Goal: Book appointment/travel/reservation

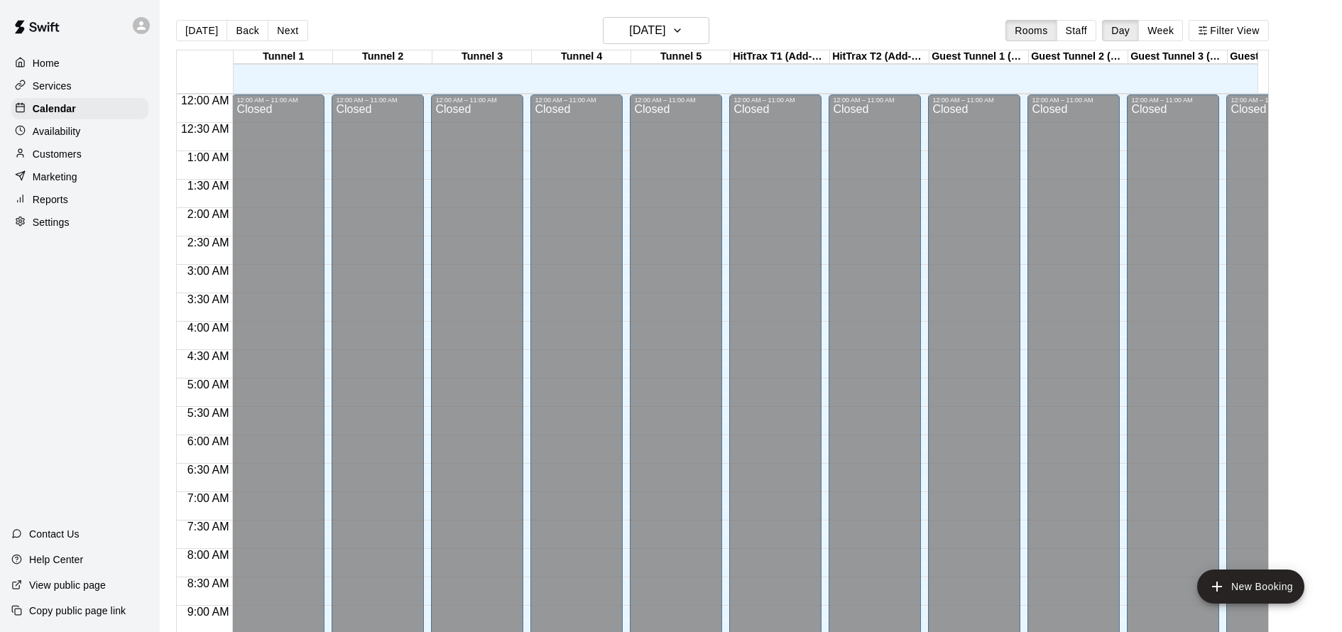
scroll to position [768, 0]
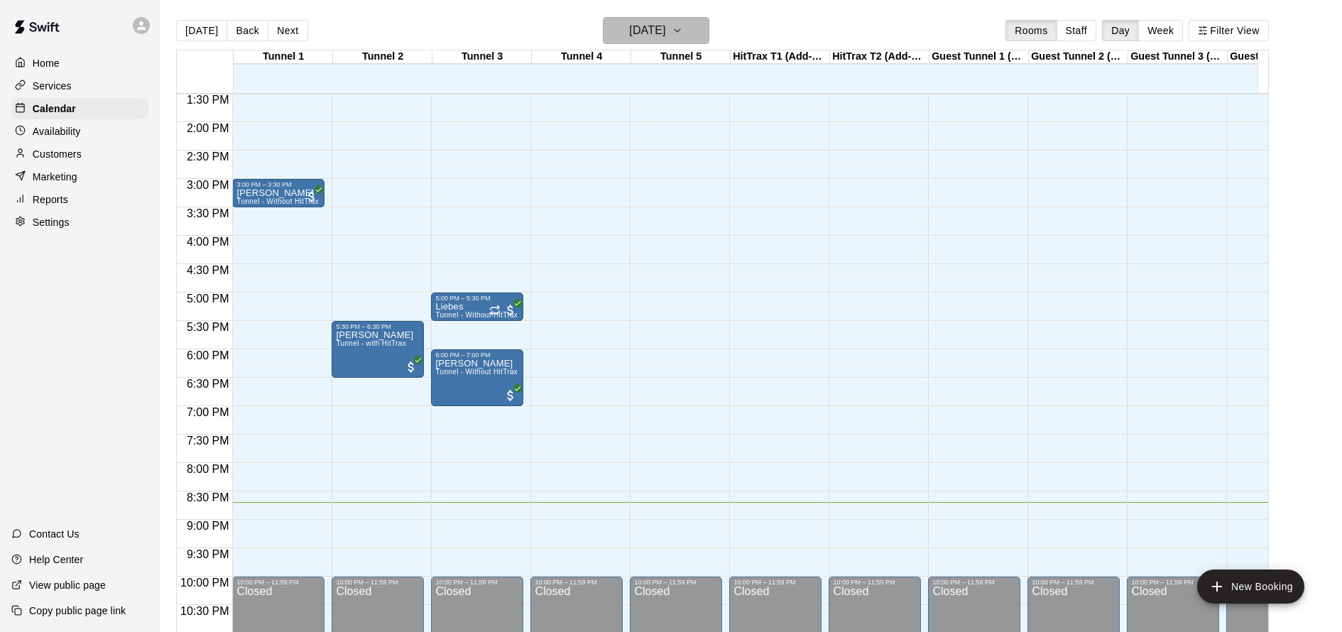
click at [640, 28] on h6 "[DATE]" at bounding box center [647, 31] width 36 height 20
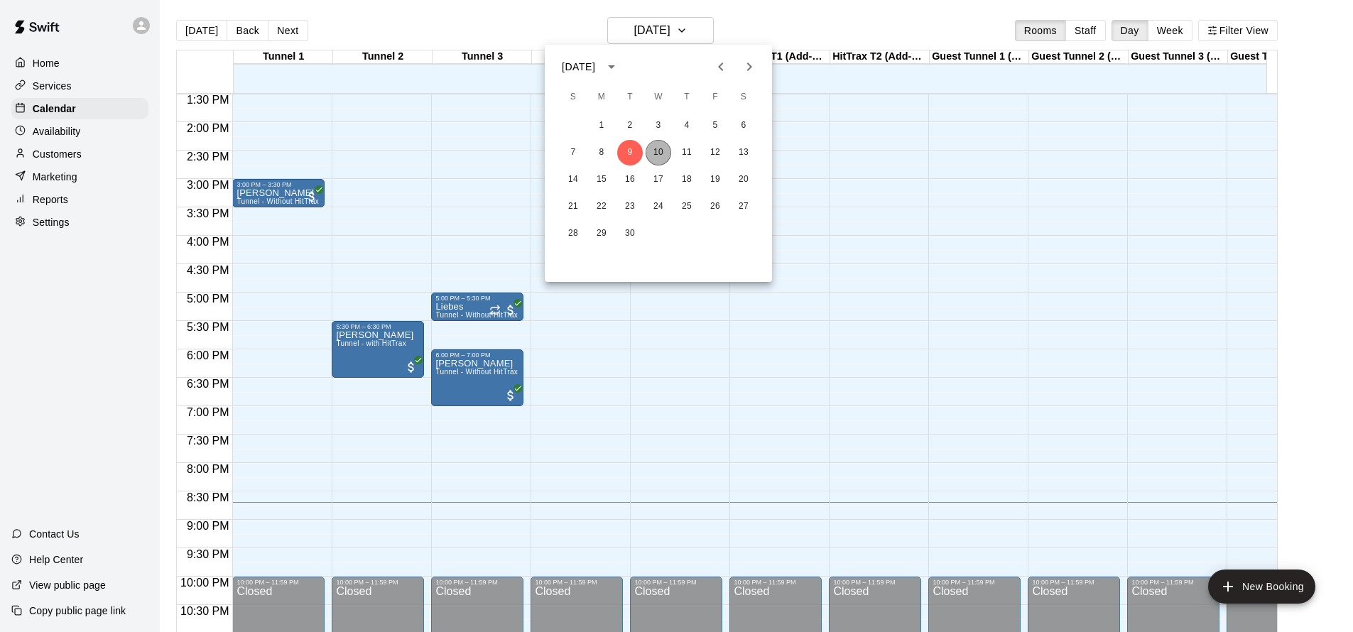
click at [652, 147] on button "10" at bounding box center [658, 153] width 26 height 26
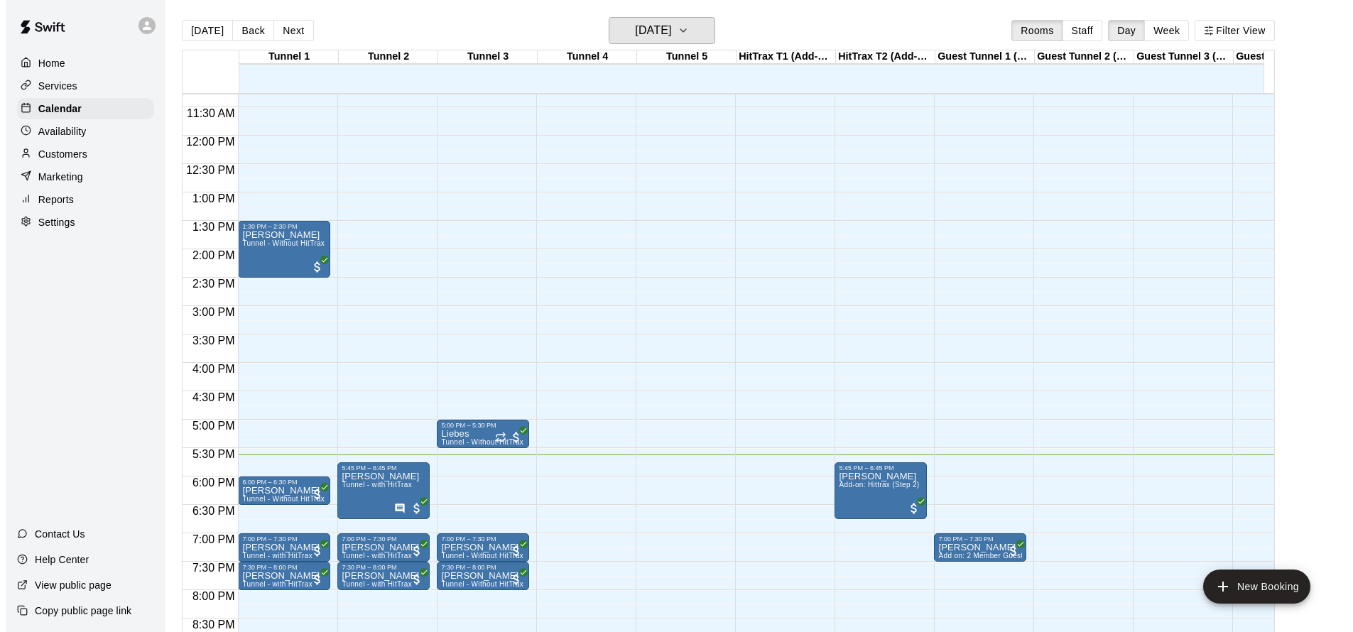
scroll to position [685, 0]
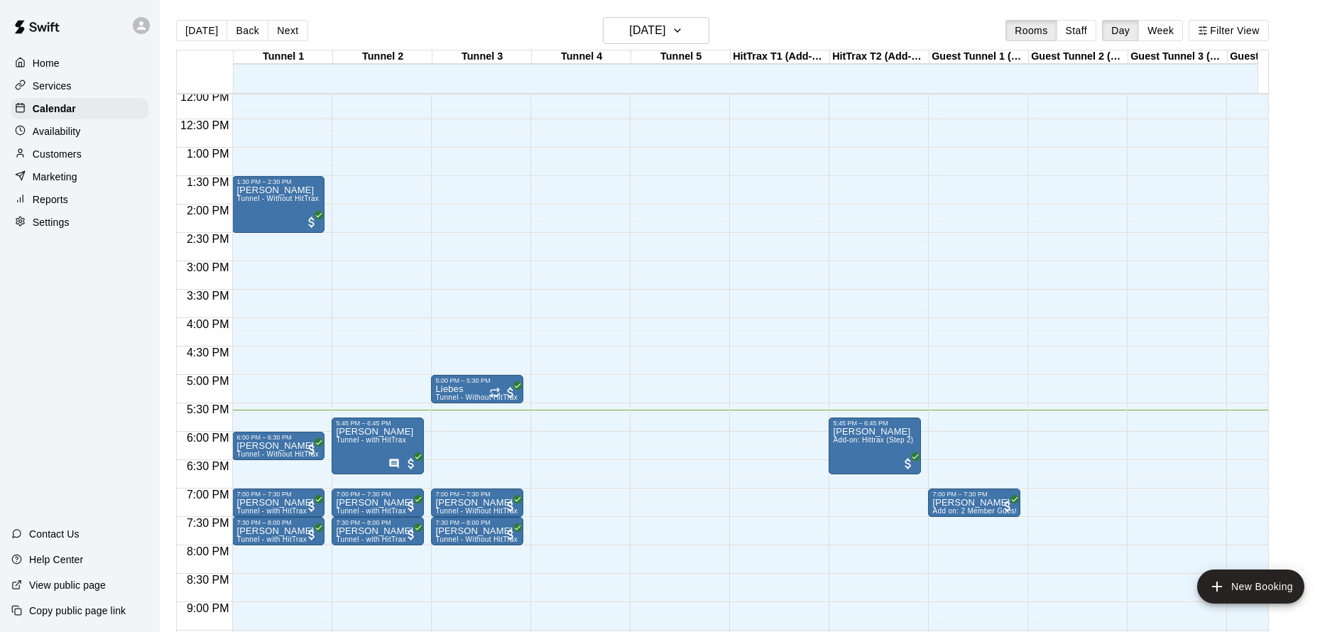
click at [567, 415] on div "12:00 AM – 11:00 AM Closed 10:00 PM – 11:59 PM Closed" at bounding box center [576, 90] width 92 height 1363
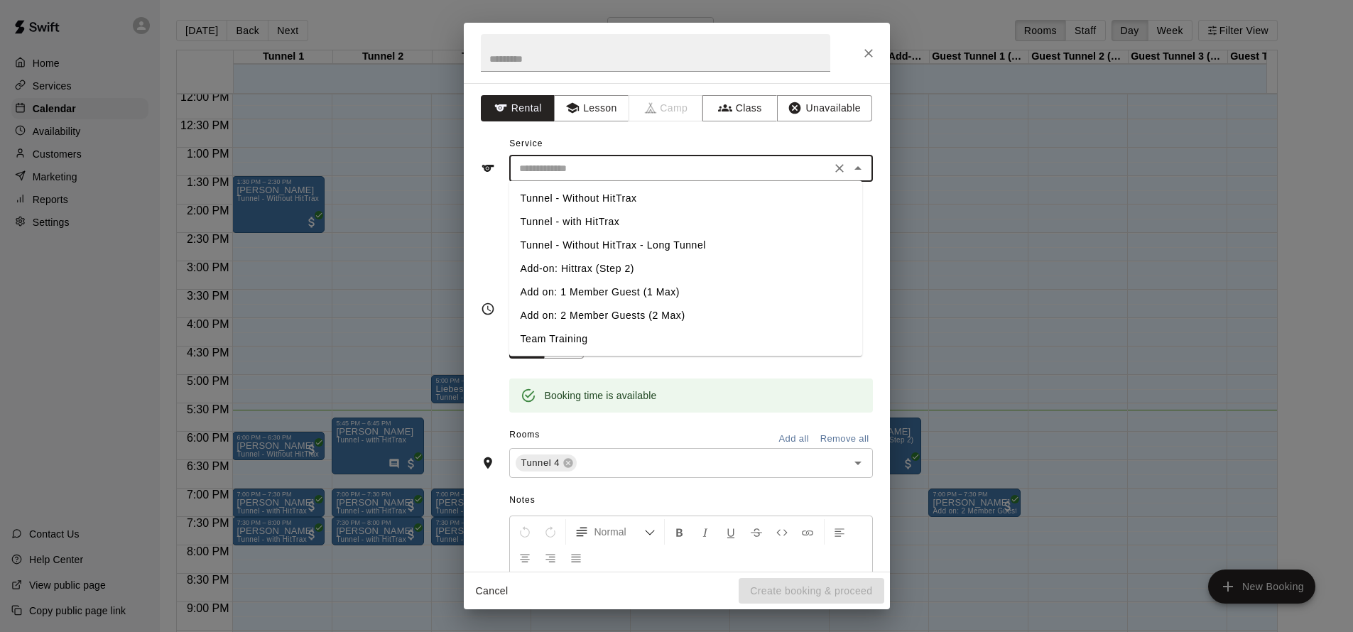
click at [615, 169] on input "text" at bounding box center [669, 169] width 313 height 18
click at [628, 201] on li "Tunnel - Without HitTrax" at bounding box center [685, 198] width 353 height 23
type input "**********"
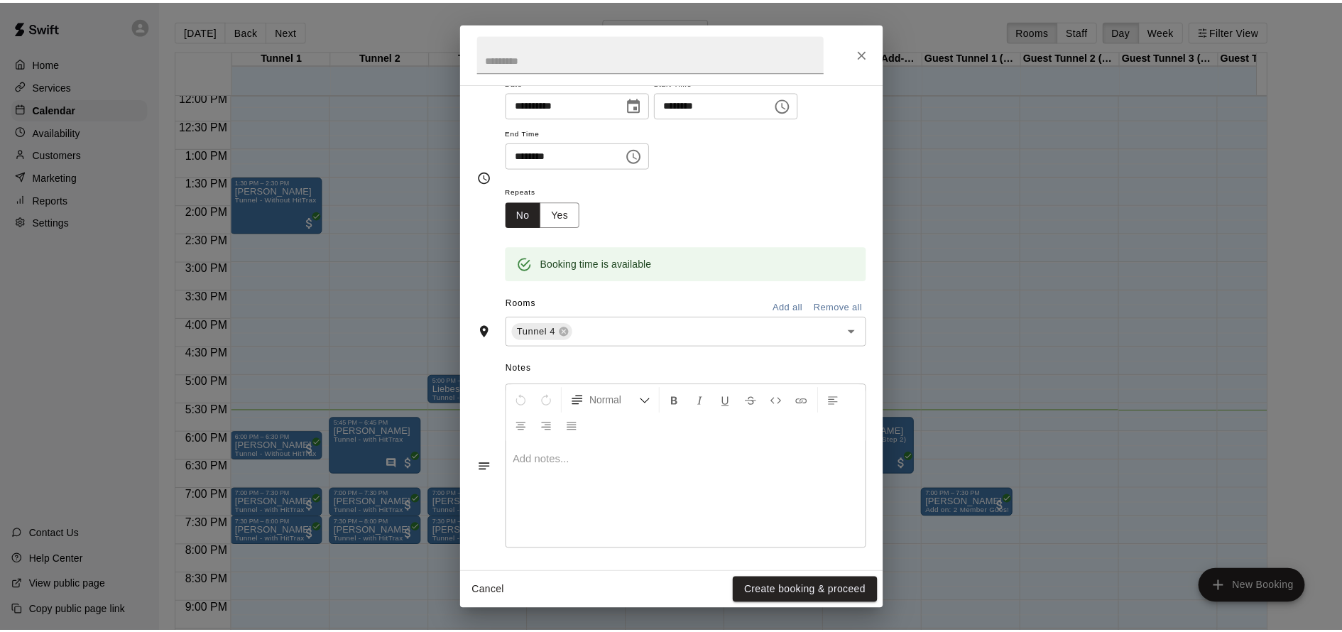
scroll to position [0, 0]
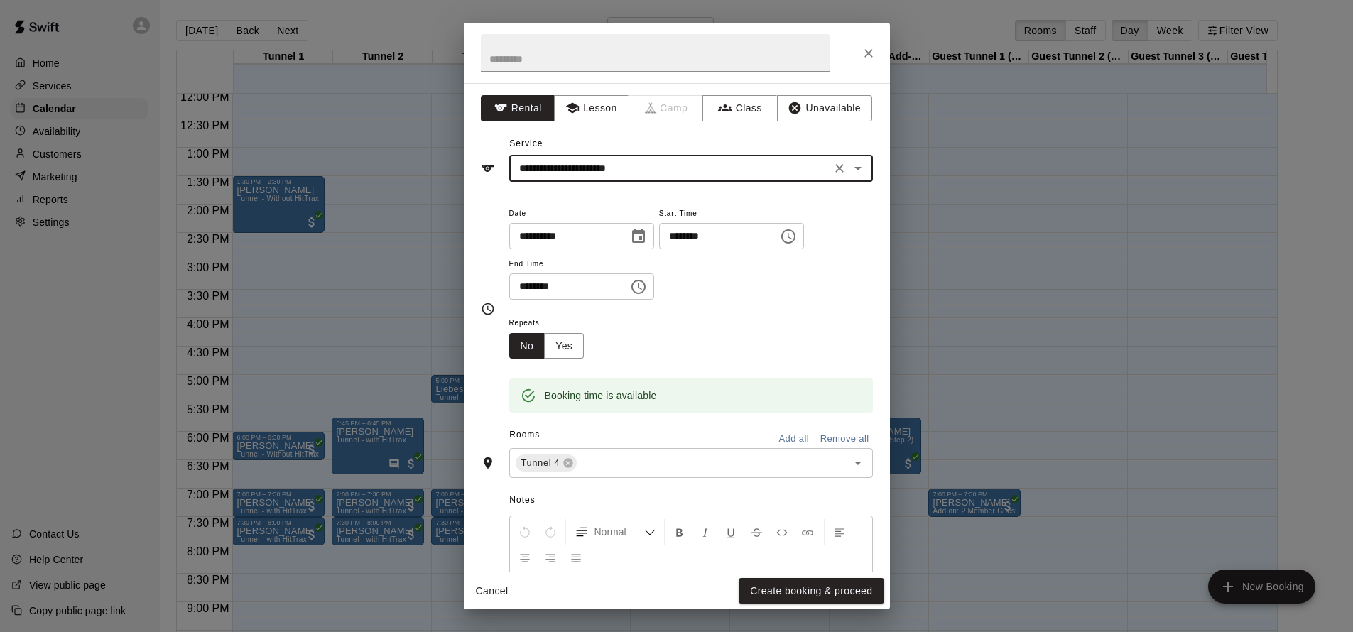
click at [543, 285] on input "********" at bounding box center [563, 286] width 109 height 26
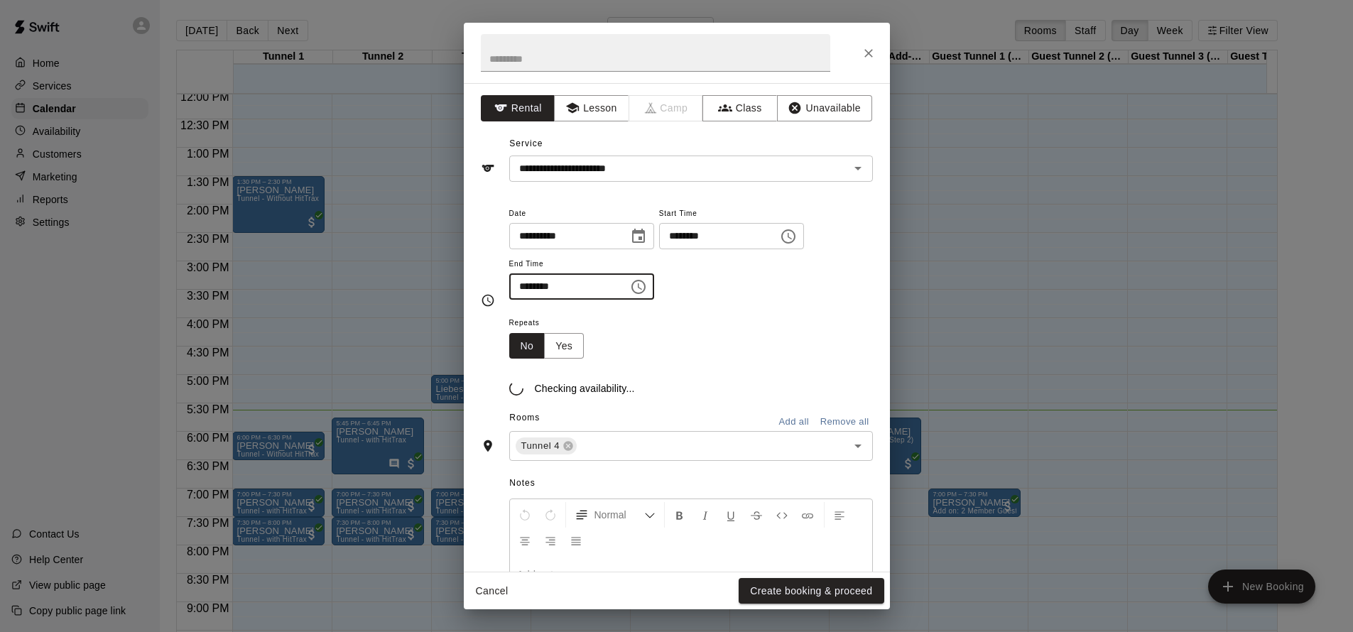
type input "********"
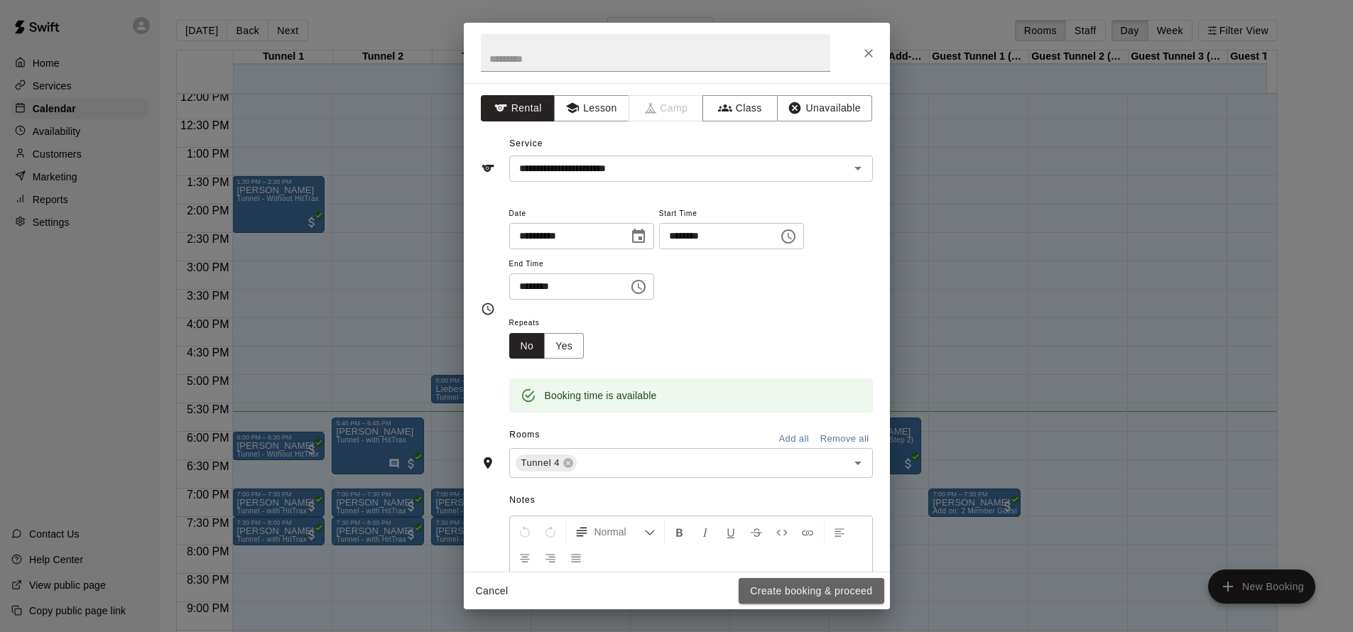
click at [823, 591] on button "Create booking & proceed" at bounding box center [810, 591] width 145 height 26
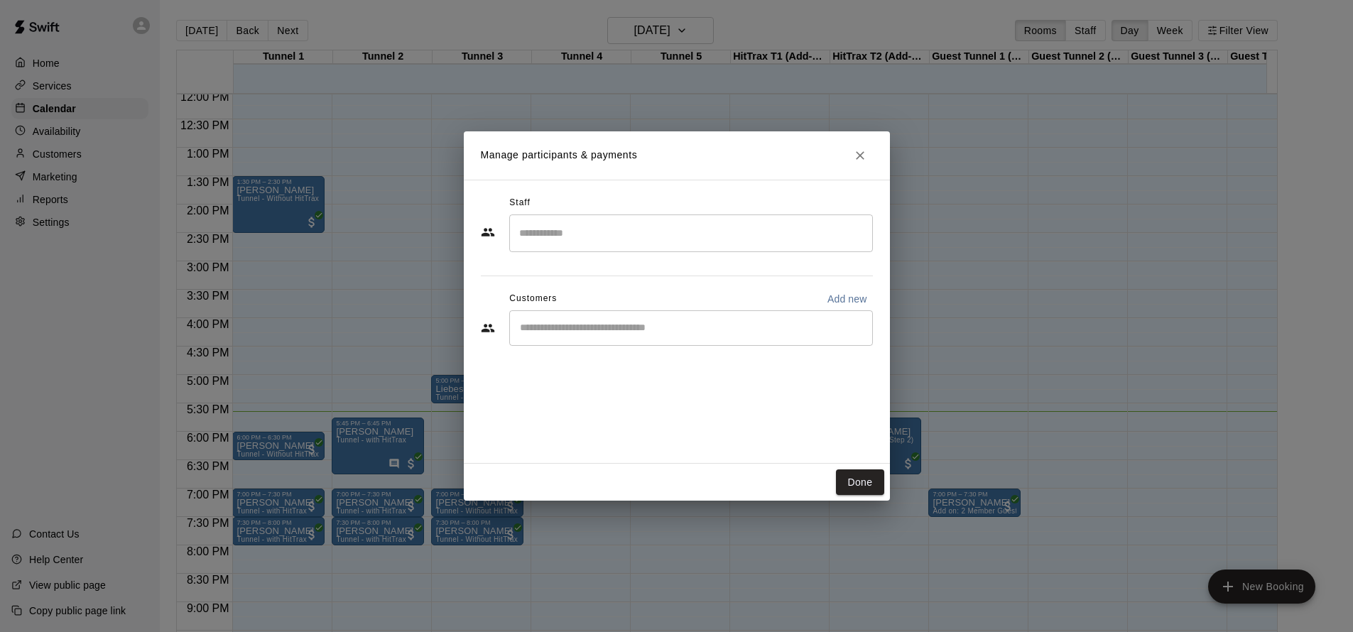
click at [623, 336] on div "​" at bounding box center [691, 328] width 364 height 36
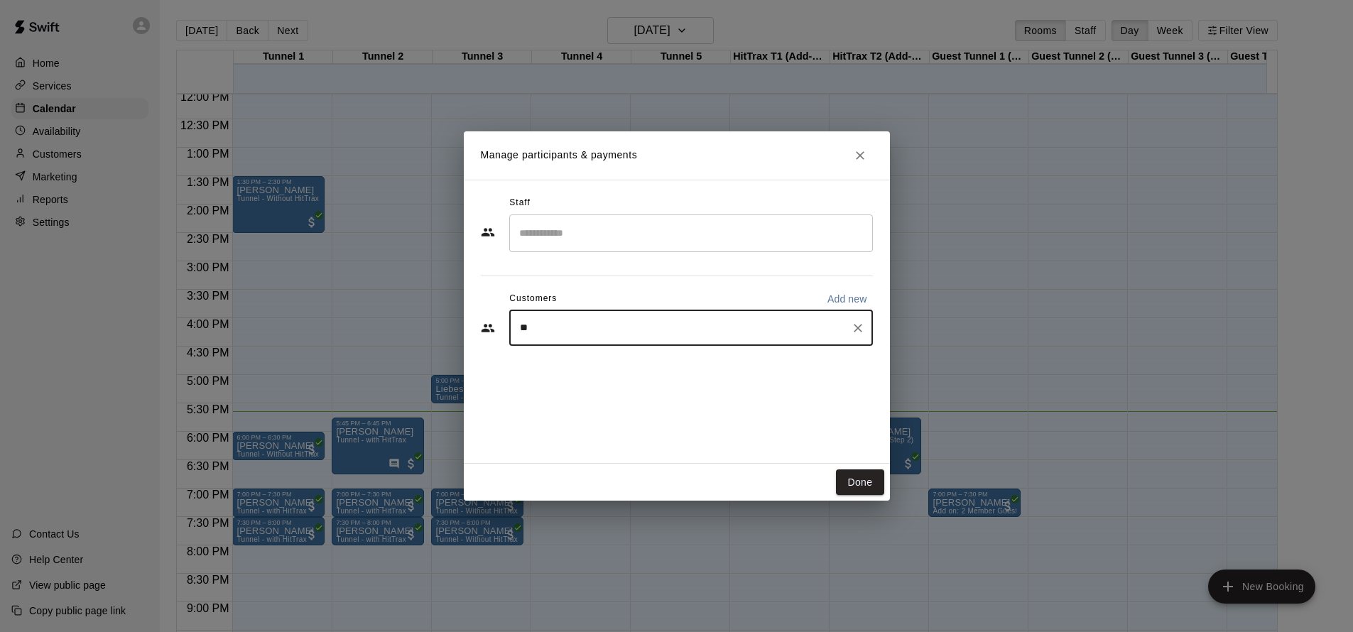
type input "***"
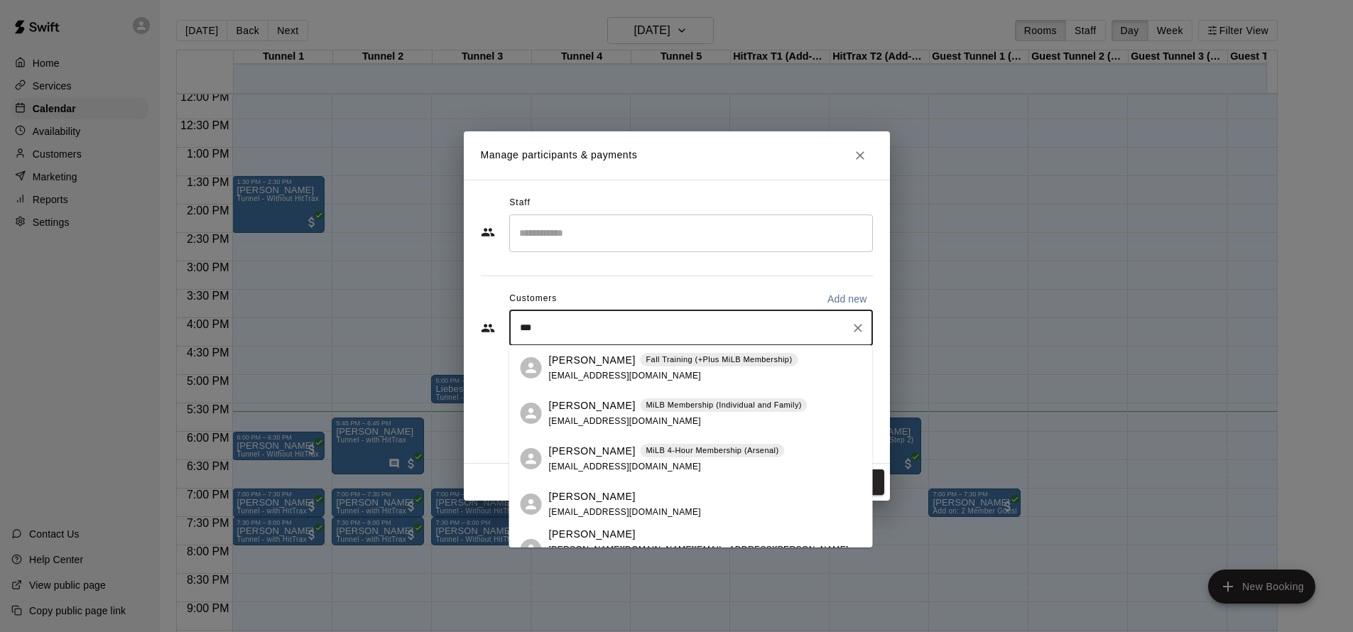
click at [758, 373] on div "[PERSON_NAME] Fall Training (+Plus MiLB Membership) [EMAIL_ADDRESS][DOMAIN_NAME]" at bounding box center [673, 368] width 249 height 31
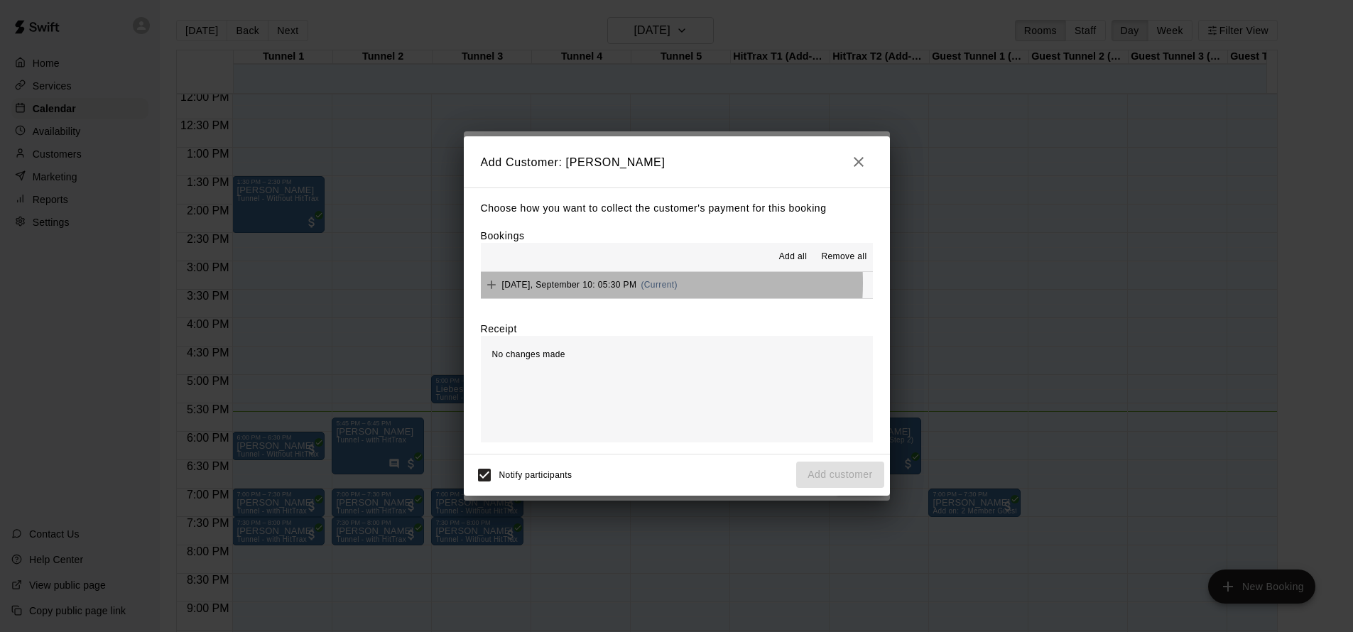
click at [604, 283] on span "[DATE], September 10: 05:30 PM" at bounding box center [569, 285] width 135 height 10
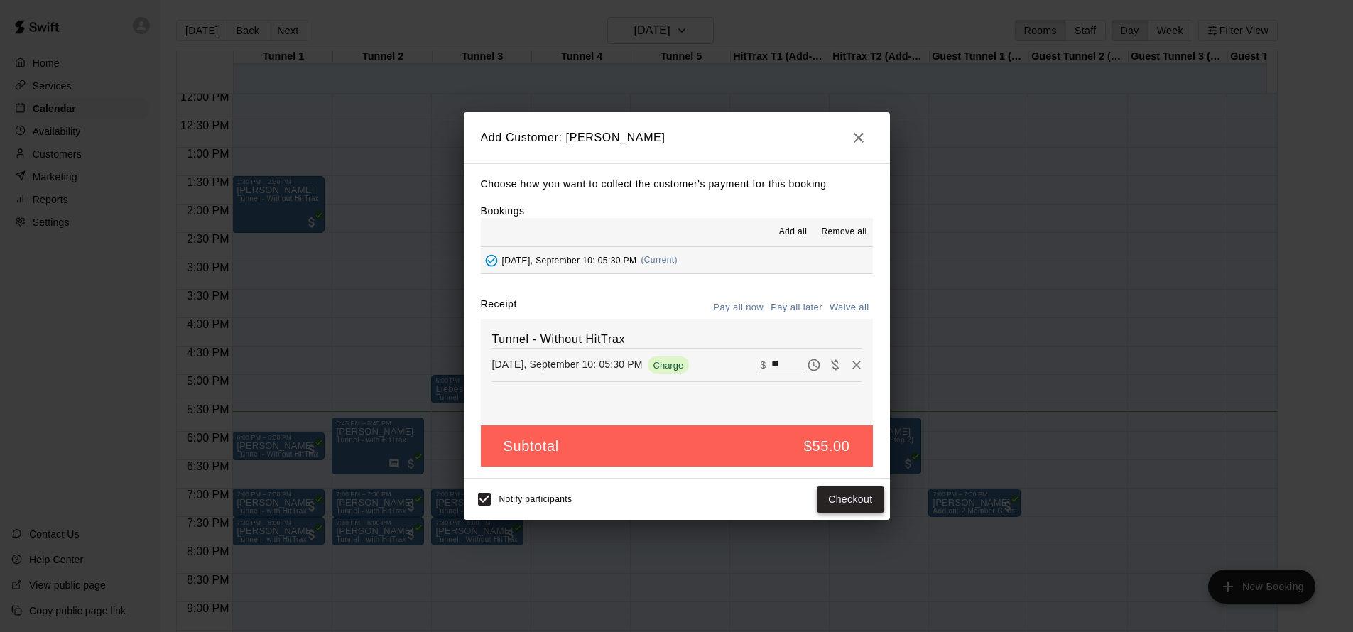
click at [862, 496] on button "Checkout" at bounding box center [850, 499] width 67 height 26
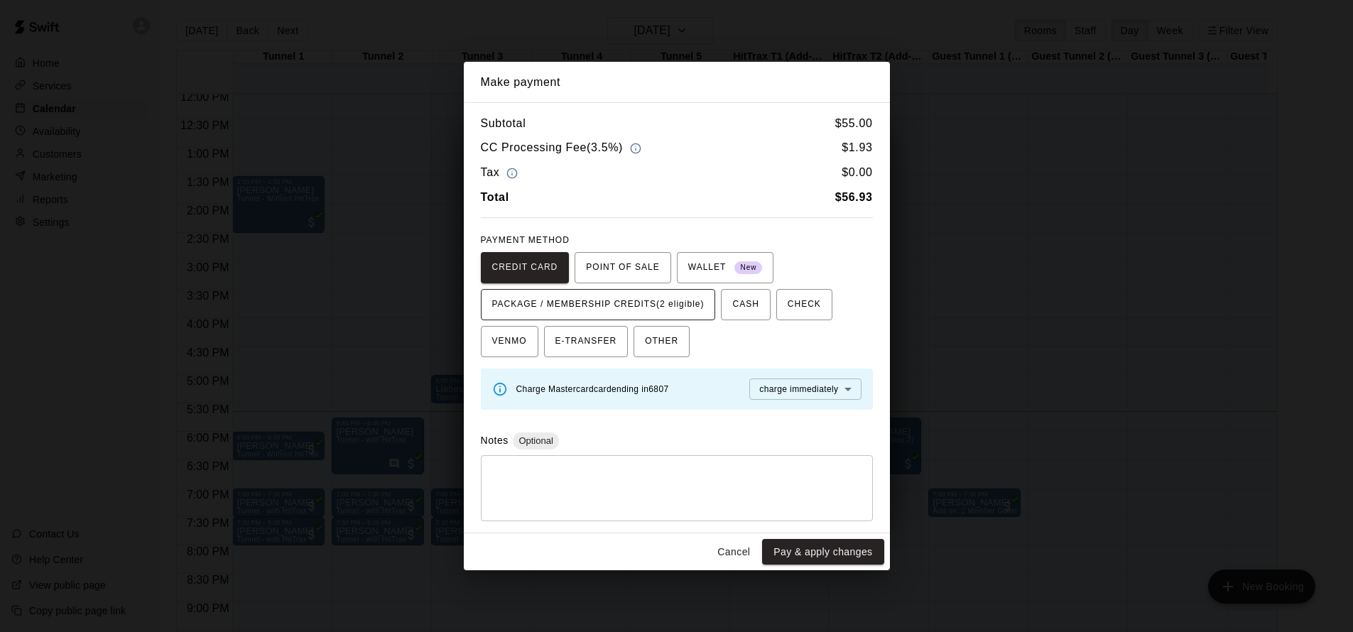
click at [660, 307] on span "PACKAGE / MEMBERSHIP CREDITS (2 eligible)" at bounding box center [598, 304] width 212 height 23
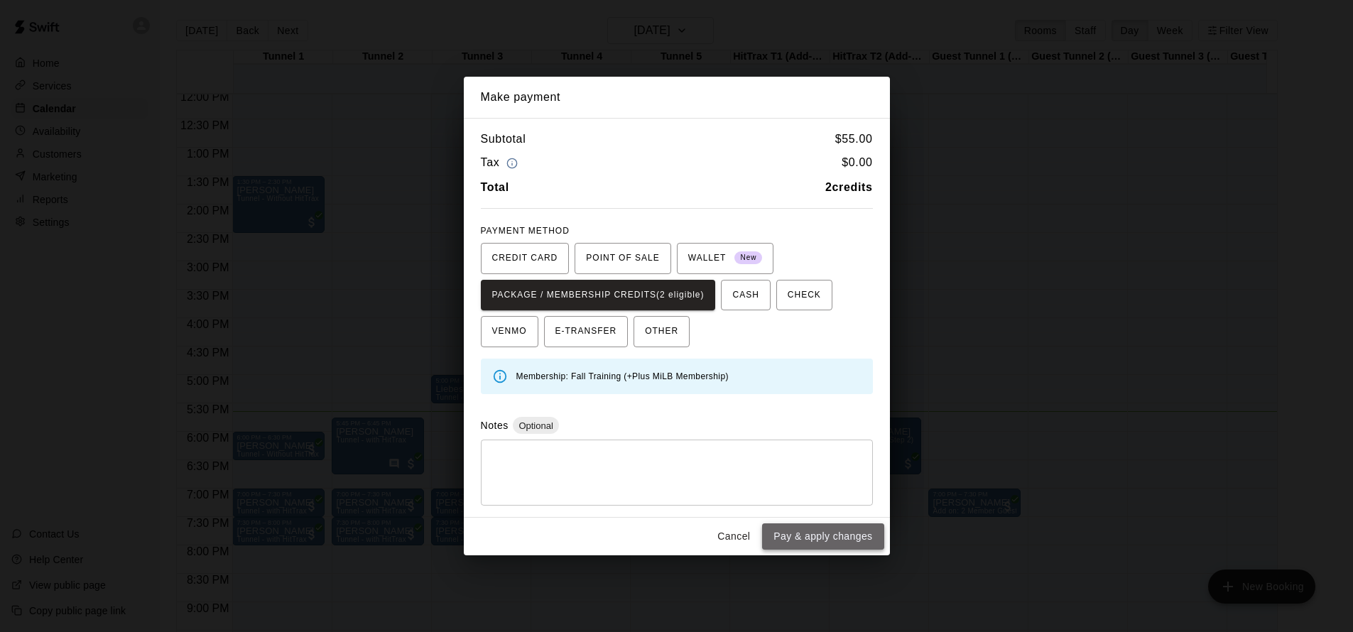
click at [822, 540] on button "Pay & apply changes" at bounding box center [822, 536] width 121 height 26
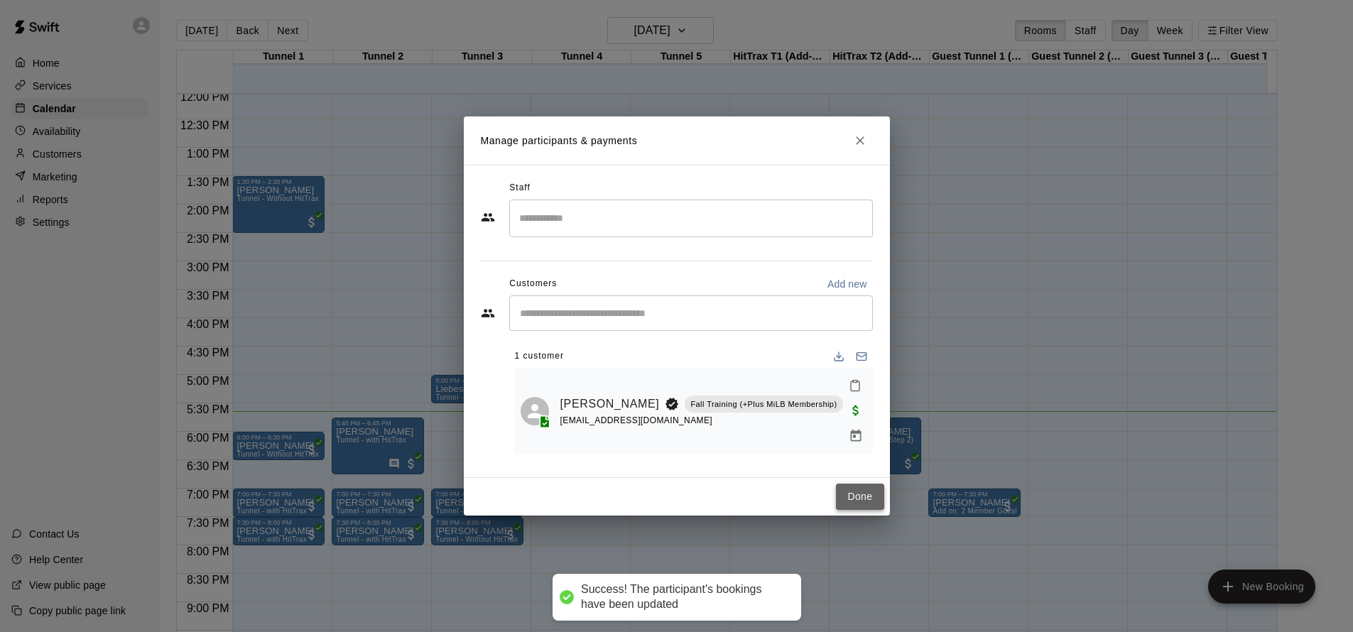
click at [862, 491] on button "Done" at bounding box center [860, 497] width 48 height 26
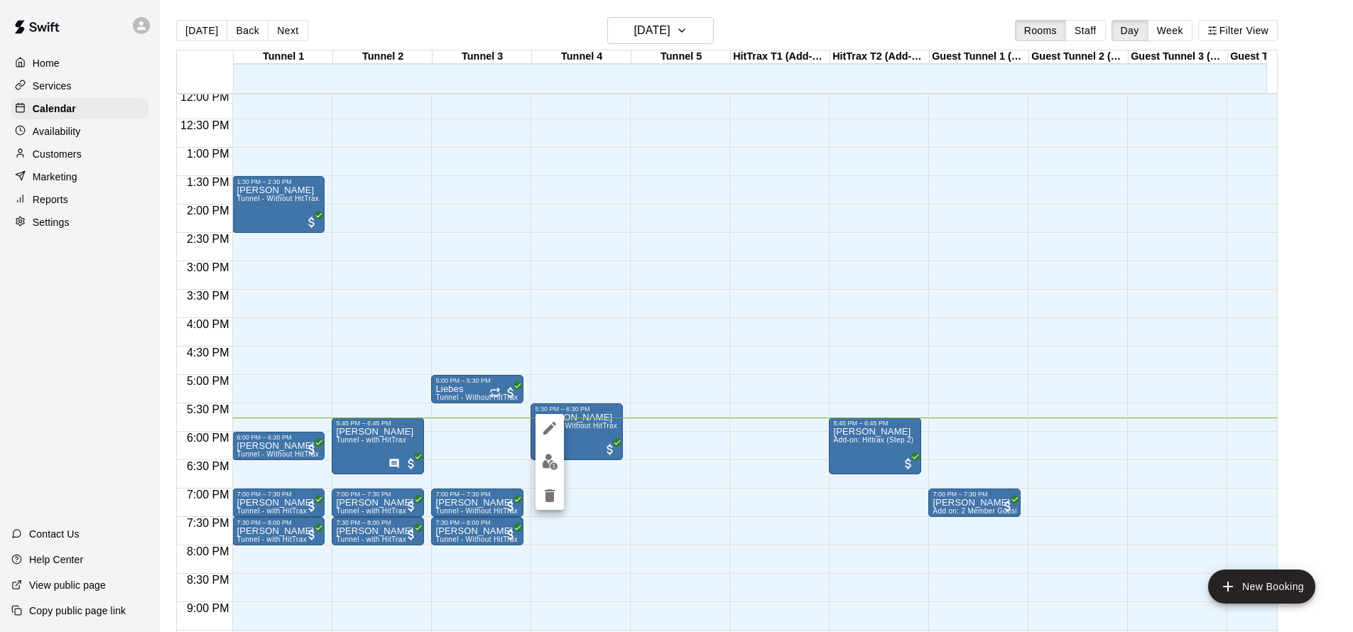
click at [586, 328] on div at bounding box center [676, 316] width 1353 height 632
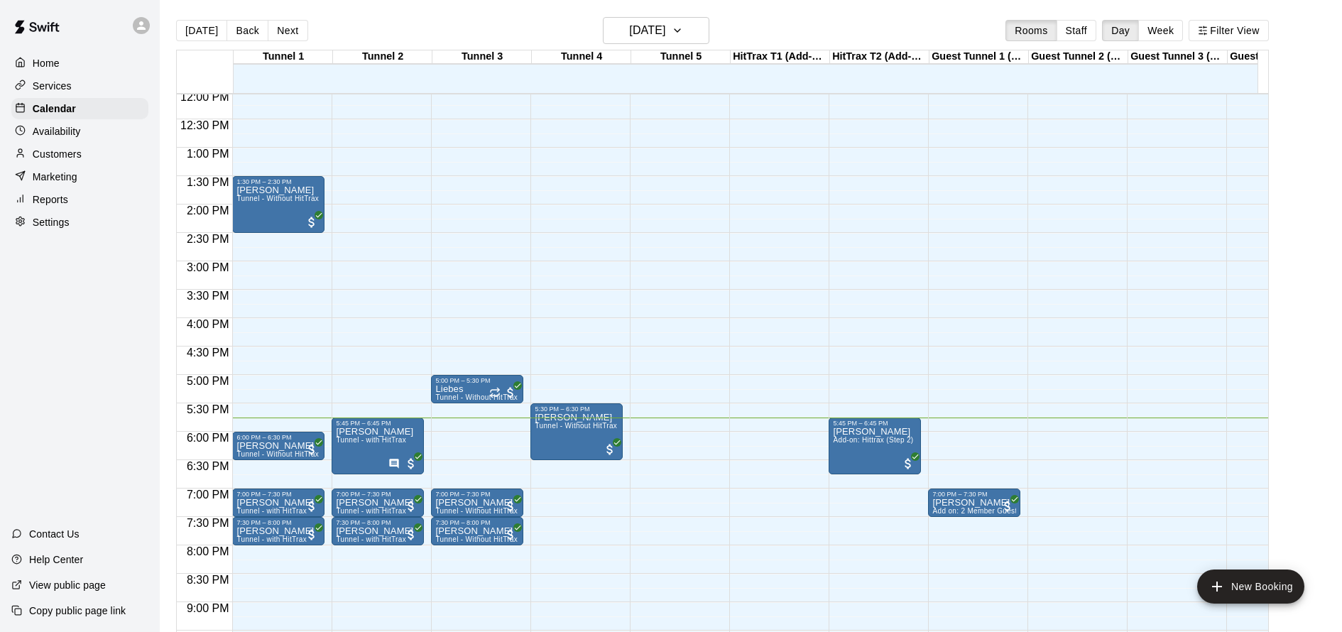
click at [38, 87] on p "Services" at bounding box center [52, 86] width 39 height 14
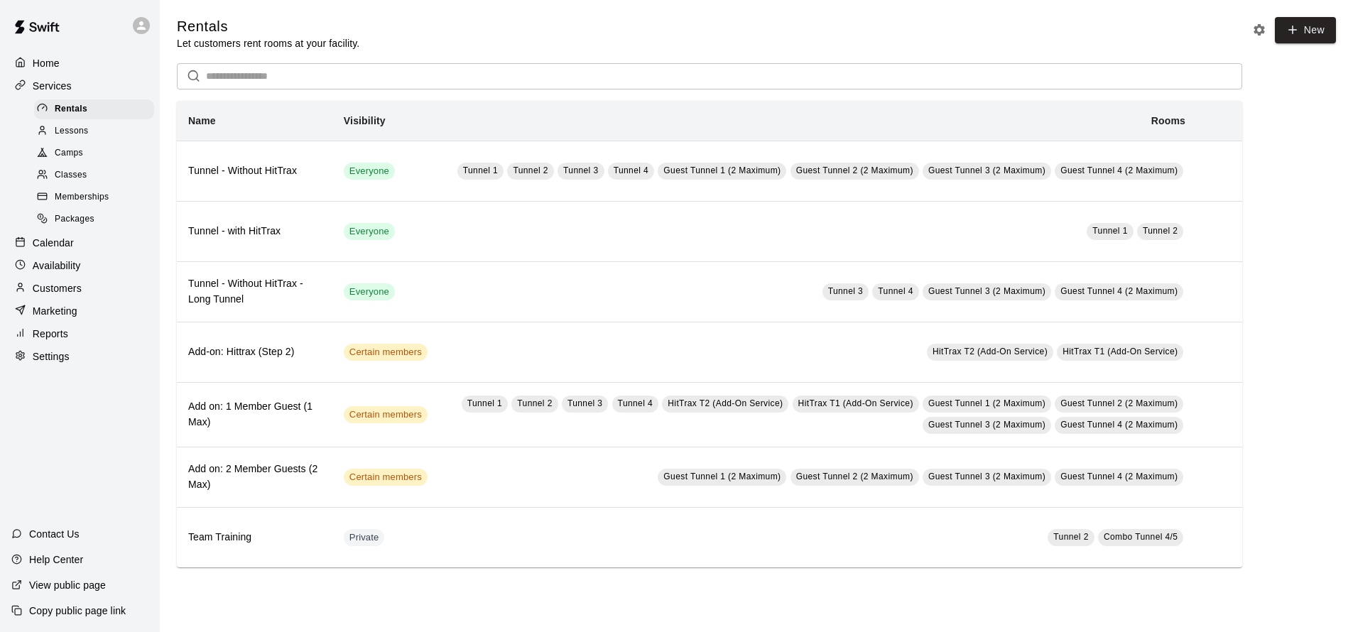
click at [67, 192] on span "Memberships" at bounding box center [82, 197] width 54 height 14
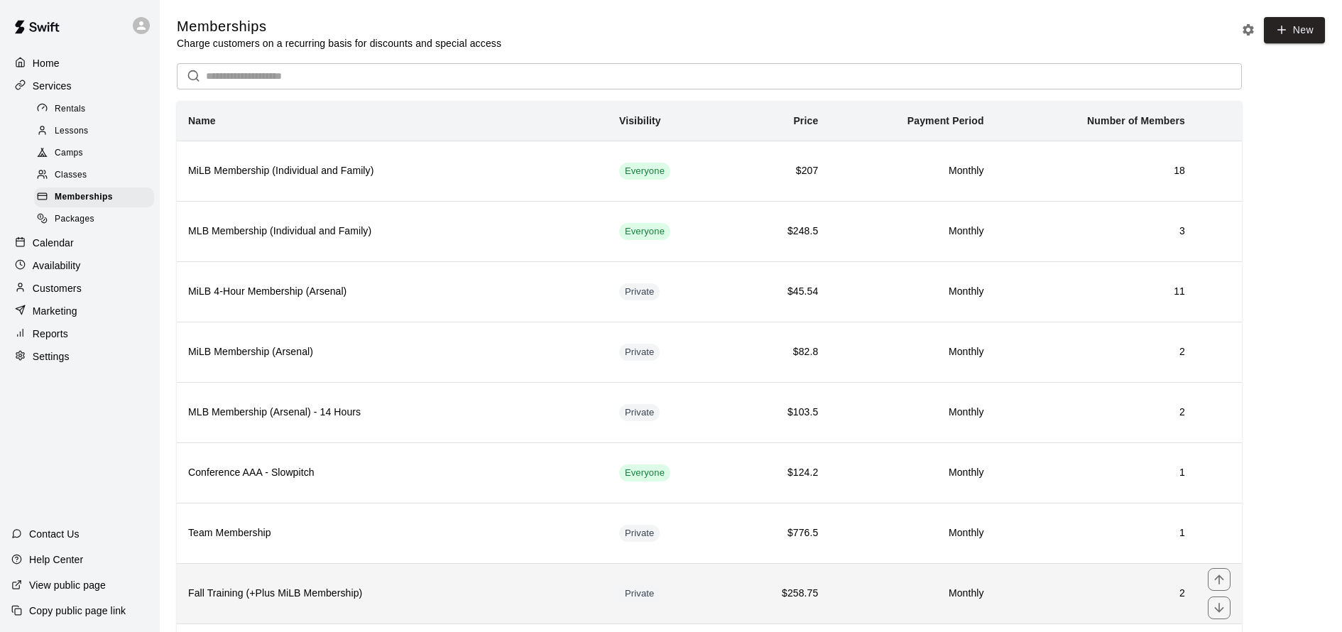
click at [439, 589] on h6 "Fall Training (+Plus MiLB Membership)" at bounding box center [392, 594] width 408 height 16
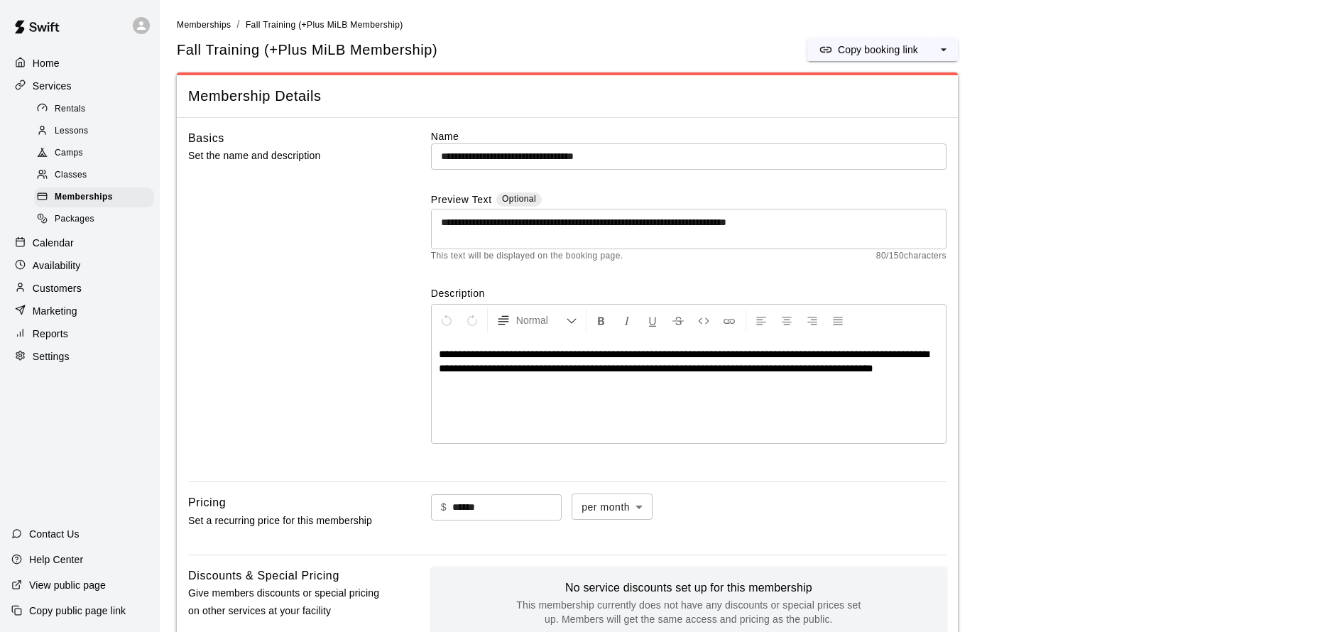
scroll to position [498, 0]
